Goal: Submit feedback/report problem: Submit feedback/report problem

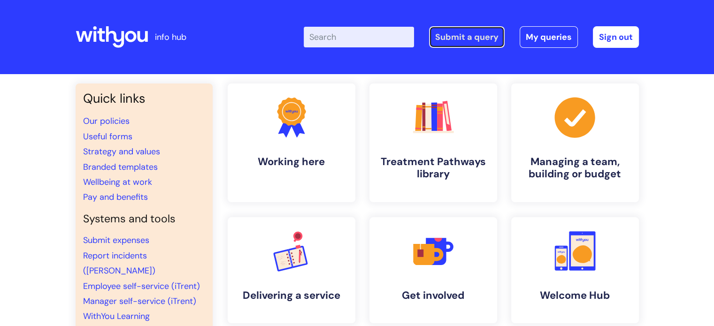
click at [462, 34] on link "Submit a query" at bounding box center [467, 37] width 76 height 22
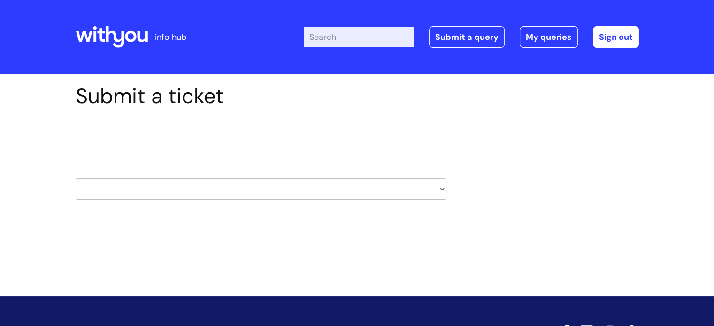
click at [205, 195] on select "HR / People IT and Support Clinical Drug Alerts Finance Accounts Data Support T…" at bounding box center [261, 189] width 371 height 22
select select "finance_accounts"
click at [76, 178] on select "HR / People IT and Support Clinical Drug Alerts Finance Accounts Data Support T…" at bounding box center [261, 189] width 371 height 22
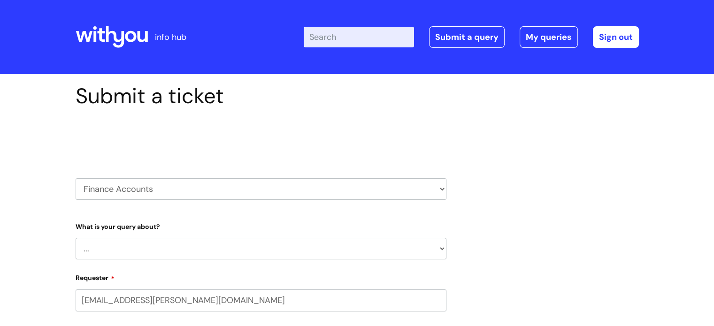
select select "80004157224"
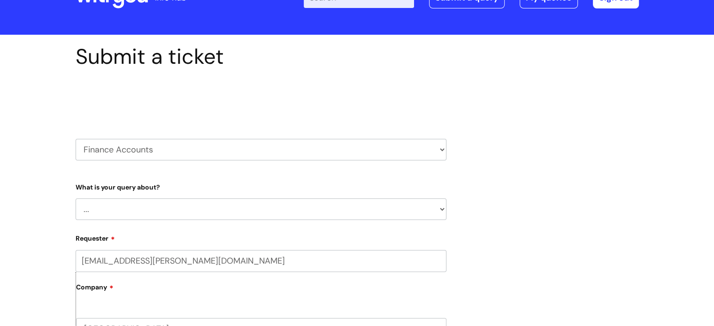
click at [200, 204] on select "... Finance Systems Finance Requests (inc. Expenses) Invoices Research" at bounding box center [261, 210] width 371 height 22
click at [164, 149] on select "HR / People IT and Support Clinical Drug Alerts Finance Accounts Data Support T…" at bounding box center [261, 150] width 371 height 22
select select "hr_/_people"
click at [76, 139] on select "HR / People IT and Support Clinical Drug Alerts Finance Accounts Data Support T…" at bounding box center [261, 150] width 371 height 22
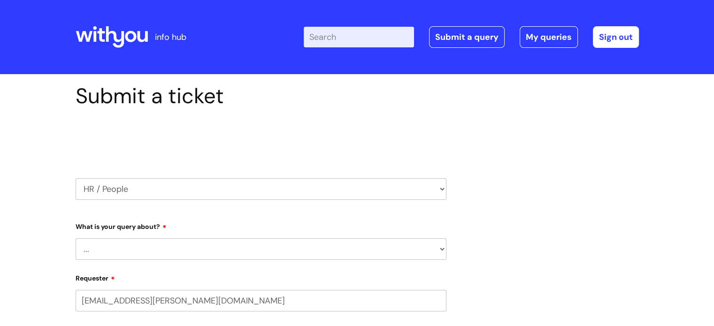
select select "80004157224"
click at [109, 251] on select "... Absence Query Holiday Query Employee change request General HR Query iTrent…" at bounding box center [261, 249] width 371 height 22
click at [100, 189] on select "HR / People IT and Support Clinical Drug Alerts Finance Accounts Data Support T…" at bounding box center [261, 189] width 371 height 22
select select "it_and_support"
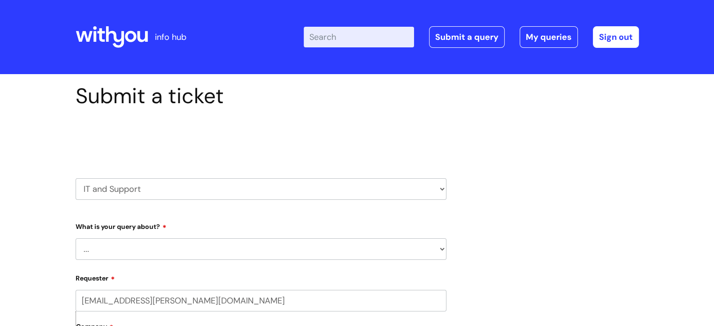
click at [76, 178] on select "HR / People IT and Support Clinical Drug Alerts Finance Accounts Data Support T…" at bounding box center [261, 189] width 371 height 22
select select "80004157224"
click at [107, 250] on select "... Mobile Phone Reset & MFA Accounts, Starters and Leavers IT Hardware issue I…" at bounding box center [261, 249] width 371 height 22
click at [112, 190] on select "HR / People IT and Support Clinical Drug Alerts Finance Accounts Data Support T…" at bounding box center [261, 189] width 371 height 22
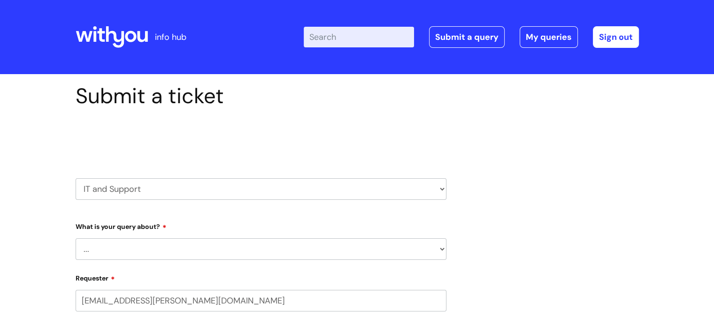
select select "finance_accounts"
click at [76, 178] on select "HR / People IT and Support Clinical Drug Alerts Finance Accounts Data Support T…" at bounding box center [261, 189] width 371 height 22
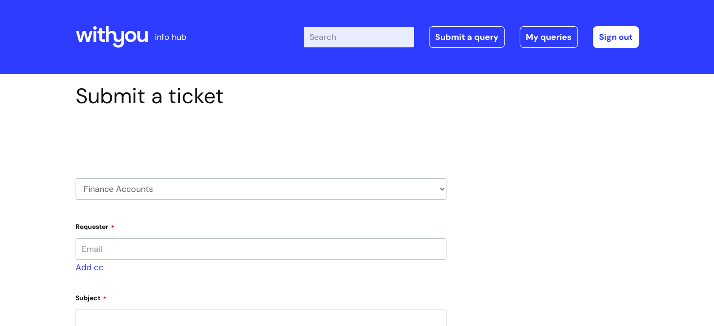
type input "[EMAIL_ADDRESS][PERSON_NAME][DOMAIN_NAME]"
select select "80004157224"
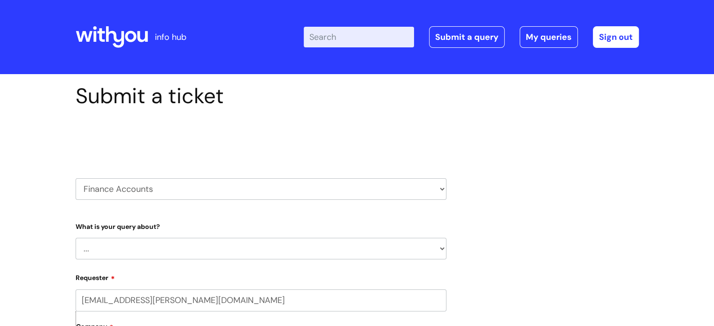
click at [102, 252] on select "... Finance Systems Finance Requests (inc. Expenses) Invoices Research" at bounding box center [261, 249] width 371 height 22
click at [110, 195] on select "HR / People IT and Support Clinical Drug Alerts Finance Accounts Data Support T…" at bounding box center [261, 189] width 371 height 22
select select "learning_and_development"
click at [76, 178] on select "HR / People IT and Support Clinical Drug Alerts Finance Accounts Data Support T…" at bounding box center [261, 189] width 371 height 22
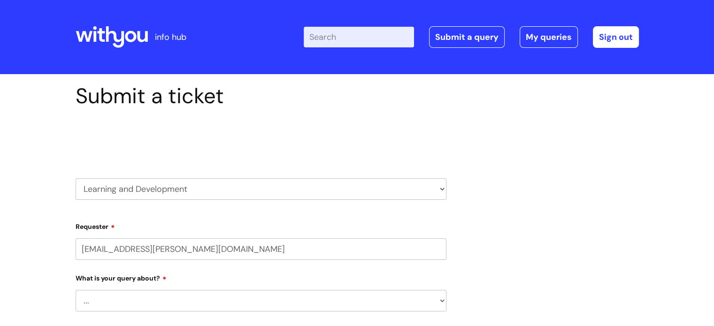
select select "80004157224"
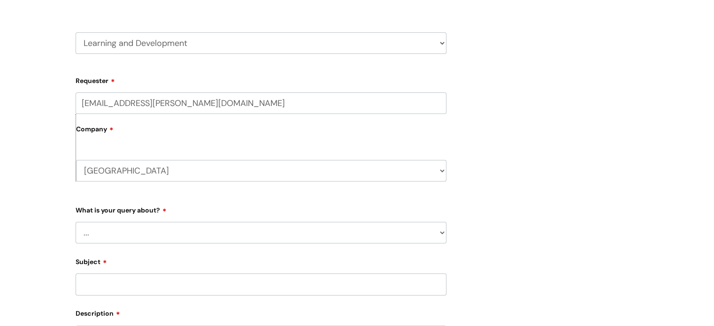
scroll to position [146, 0]
click at [133, 230] on select "... Question about a training course or session booking Ask about apprenticeshi…" at bounding box center [261, 233] width 371 height 22
click at [35, 133] on div "Submit a ticket Select issue type HR / People IT and Support Clinical Drug Aler…" at bounding box center [357, 235] width 714 height 615
click at [109, 45] on select "HR / People IT and Support Clinical Drug Alerts Finance Accounts Data Support T…" at bounding box center [261, 43] width 371 height 22
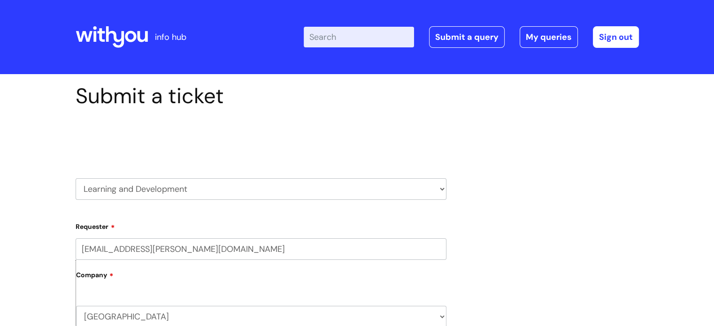
click at [330, 37] on input "Enter your search term here..." at bounding box center [359, 37] width 110 height 21
type input "business support"
click button "Search" at bounding box center [0, 0] width 0 height 0
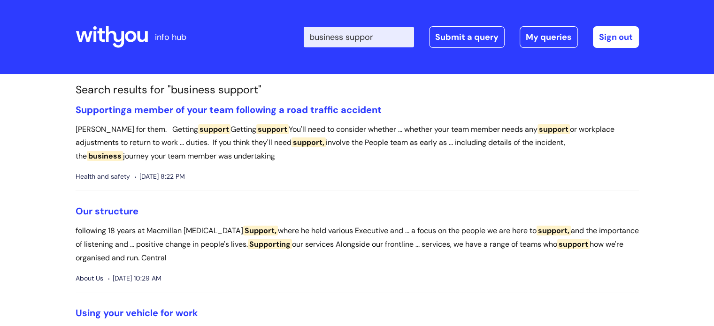
click at [396, 36] on input "business suppor" at bounding box center [359, 37] width 110 height 21
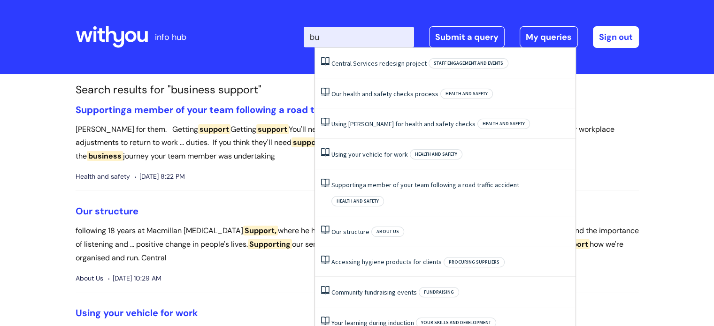
type input "b"
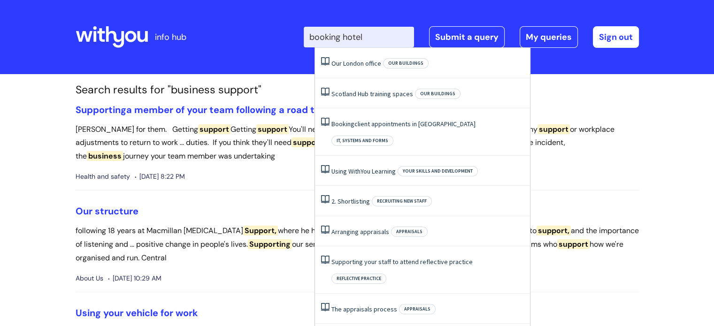
type input "booking hotel"
click button "Search" at bounding box center [0, 0] width 0 height 0
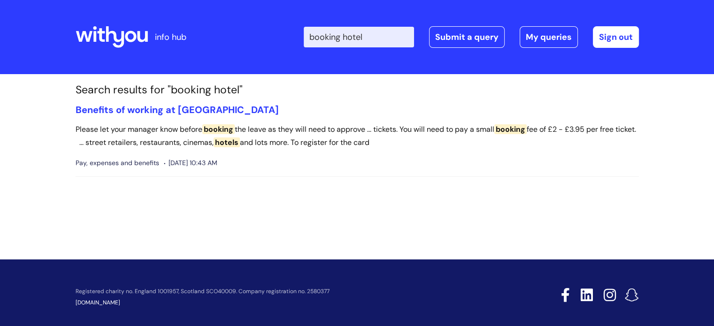
click at [389, 40] on input "booking hotel" at bounding box center [359, 37] width 110 height 21
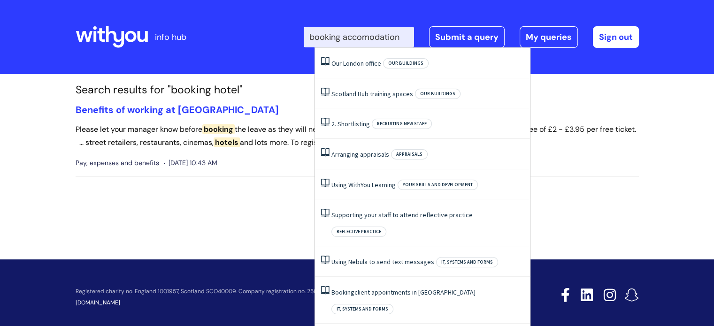
scroll to position [0, 1]
type input "booking accomodation"
click button "Search" at bounding box center [0, 0] width 0 height 0
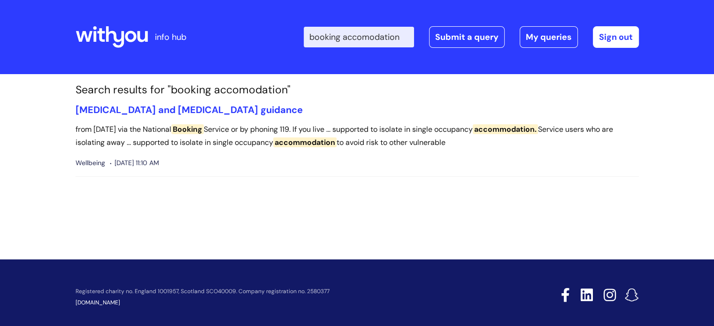
scroll to position [0, 1]
drag, startPoint x: 315, startPoint y: 31, endPoint x: 423, endPoint y: 27, distance: 107.6
click at [423, 27] on div "Enter your search term here... booking accomodation Search Submit a query My qu…" at bounding box center [471, 37] width 335 height 22
click at [462, 37] on link "Submit a query" at bounding box center [467, 37] width 76 height 22
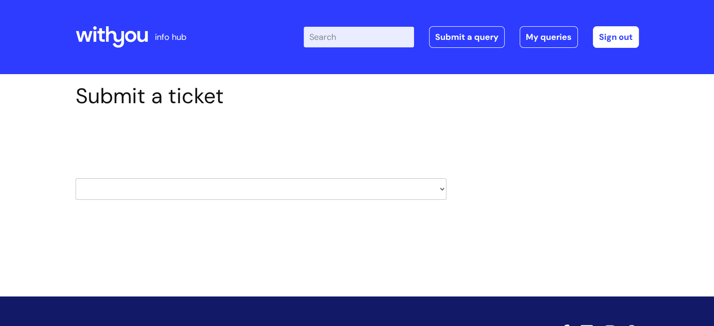
click at [154, 187] on select "HR / People IT and Support Clinical Drug Alerts Finance Accounts Data Support T…" at bounding box center [261, 189] width 371 height 22
select select "systems"
click at [76, 178] on select "HR / People IT and Support Clinical Drug Alerts Finance Accounts Data Support T…" at bounding box center [261, 189] width 371 height 22
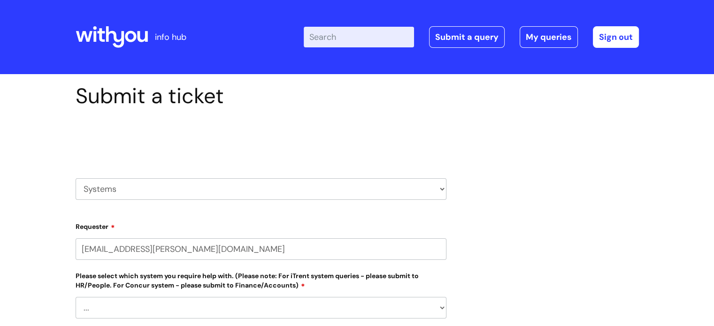
select select "80004157224"
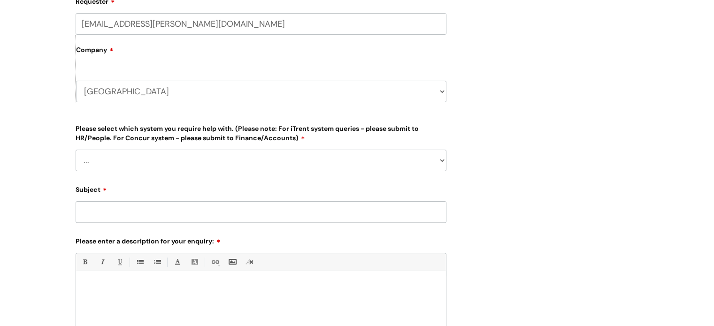
scroll to position [259, 0]
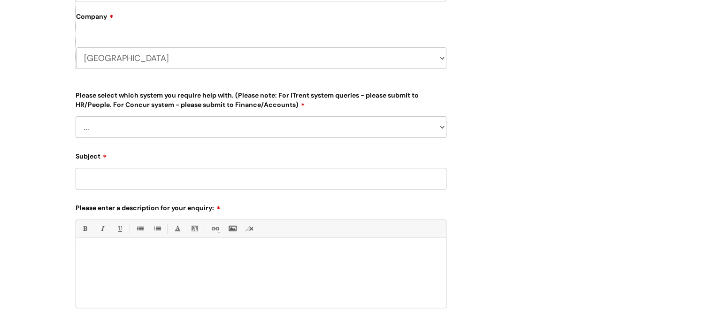
click at [175, 124] on select "... Ulysses Helpdesk Monday.com Nebula fault ILLY CarePath fault Halo fault E-c…" at bounding box center [261, 127] width 371 height 22
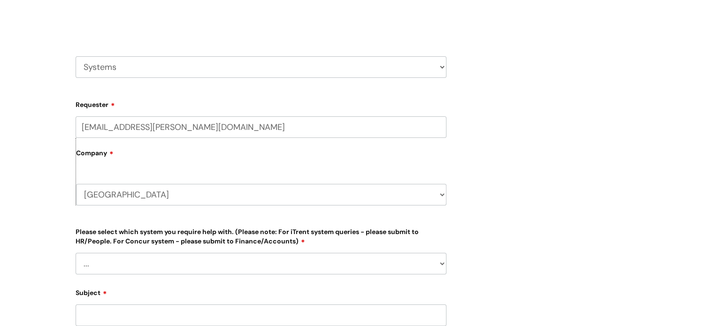
scroll to position [0, 0]
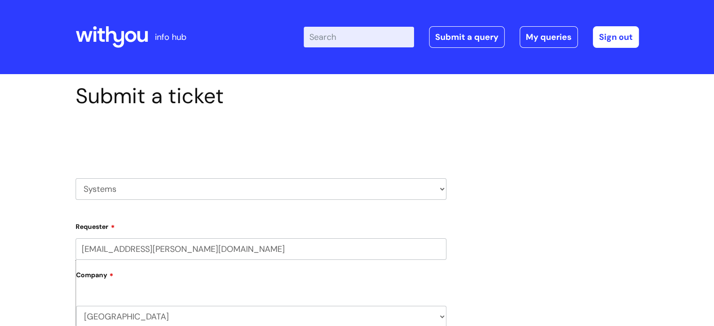
click at [178, 180] on select "HR / People IT and Support Clinical Drug Alerts Finance Accounts Data Support T…" at bounding box center [261, 189] width 371 height 22
select select "property_&_estates"
click at [76, 178] on select "HR / People IT and Support Clinical Drug Alerts Finance Accounts Data Support T…" at bounding box center [261, 189] width 371 height 22
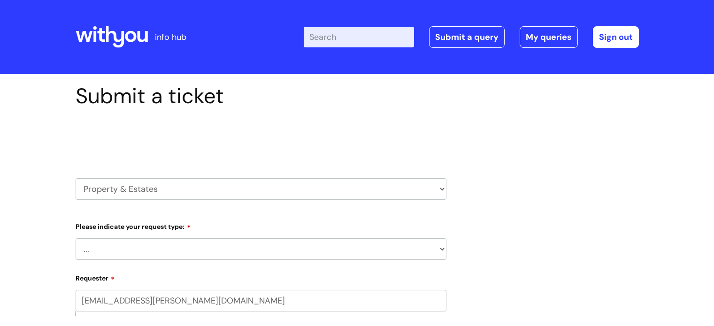
scroll to position [116, 0]
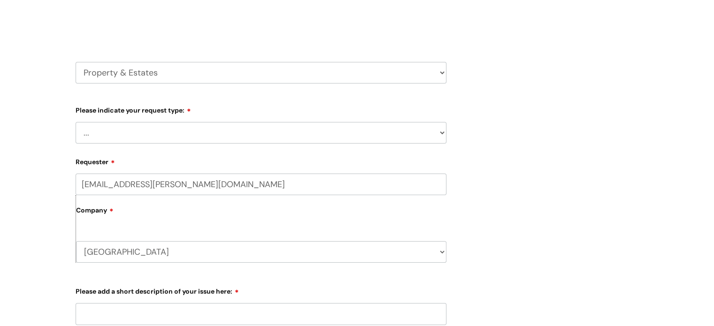
click at [128, 136] on select "... Facilities Support Lease/ Tenancy Agreements Health & Safety and Environmen…" at bounding box center [261, 133] width 371 height 22
click at [62, 115] on div "Submit a ticket Select issue type HR / People IT and Support Clinical Drug Aler…" at bounding box center [357, 268] width 714 height 621
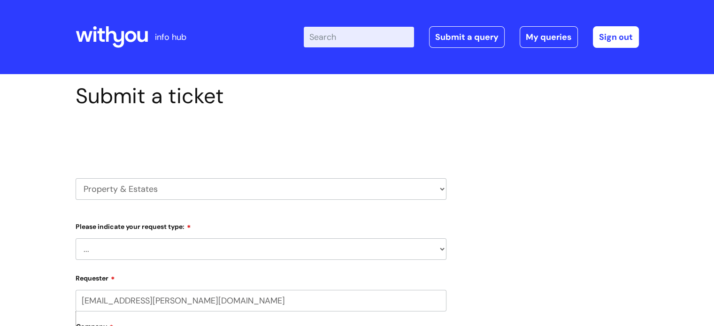
click at [165, 187] on select "HR / People IT and Support Clinical Drug Alerts Finance Accounts Data Support T…" at bounding box center [261, 189] width 371 height 22
select select "internal_communications"
click at [76, 178] on select "HR / People IT and Support Clinical Drug Alerts Finance Accounts Data Support T…" at bounding box center [261, 189] width 371 height 22
select select "80004157224"
drag, startPoint x: 0, startPoint y: 0, endPoint x: 128, endPoint y: 245, distance: 275.9
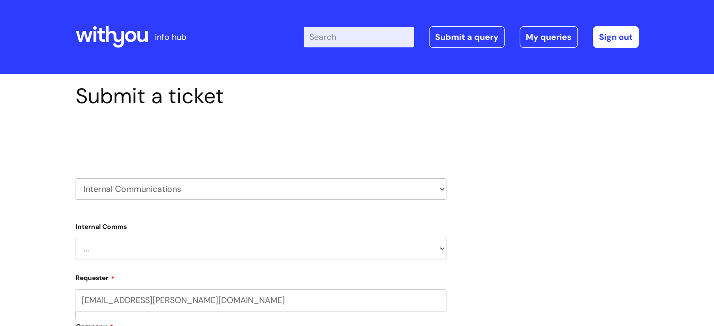
click at [128, 245] on select "... Internal Communication Staff and Volunteer awards Info hub WithYou Weekly e…" at bounding box center [261, 249] width 371 height 22
click at [135, 193] on select "HR / People IT and Support Clinical Drug Alerts Finance Accounts Data Support T…" at bounding box center [261, 189] width 371 height 22
select select "finance_accounts"
click at [76, 178] on select "HR / People IT and Support Clinical Drug Alerts Finance Accounts Data Support T…" at bounding box center [261, 189] width 371 height 22
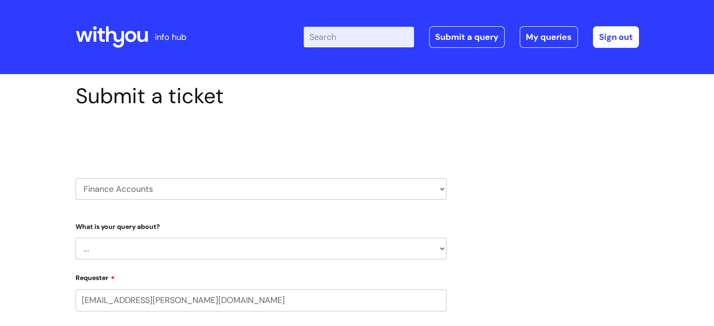
select select "80004157224"
click at [126, 247] on select "... Finance Systems Finance Requests (inc. Expenses) Invoices Research" at bounding box center [261, 249] width 371 height 22
click at [133, 190] on select "HR / People IT and Support Clinical Drug Alerts Finance Accounts Data Support T…" at bounding box center [261, 189] width 371 height 22
